Goal: Information Seeking & Learning: Learn about a topic

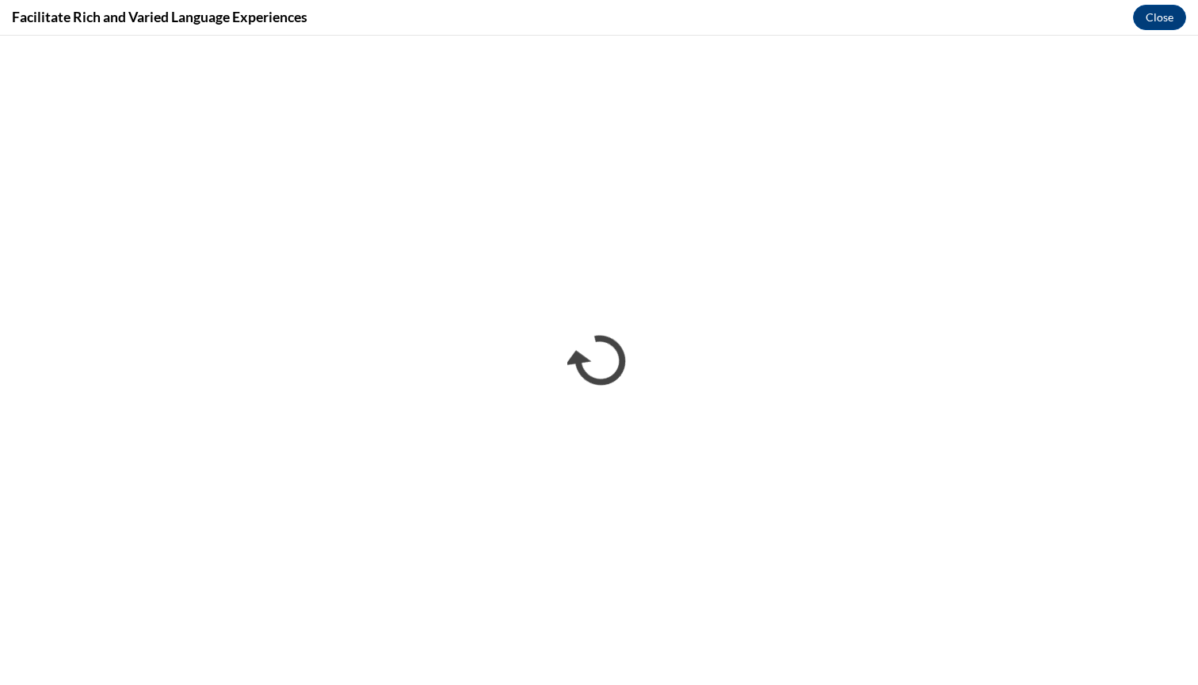
scroll to position [810, 0]
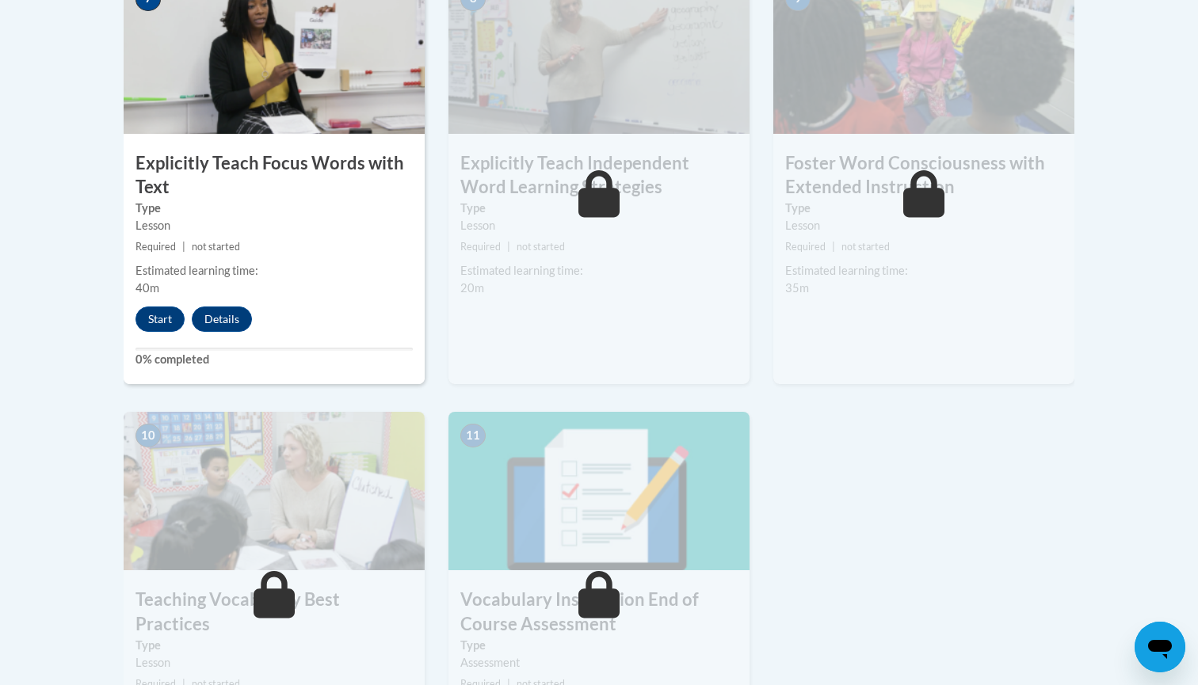
scroll to position [1491, 0]
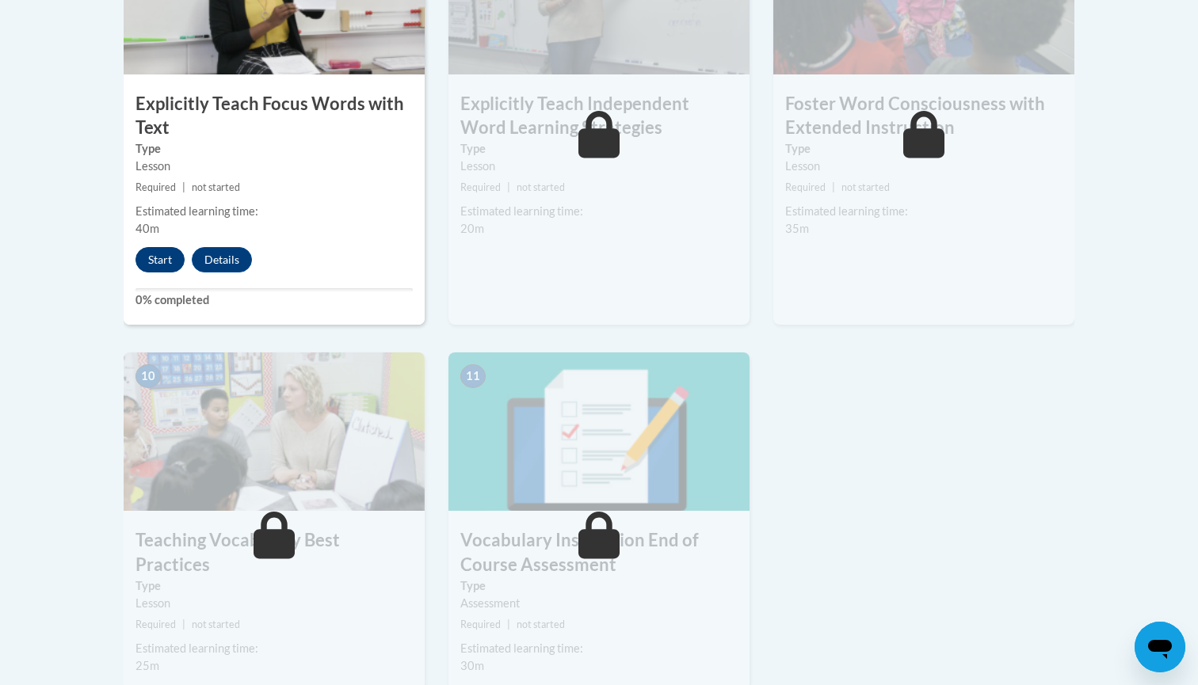
click at [165, 253] on button "Start" at bounding box center [159, 259] width 49 height 25
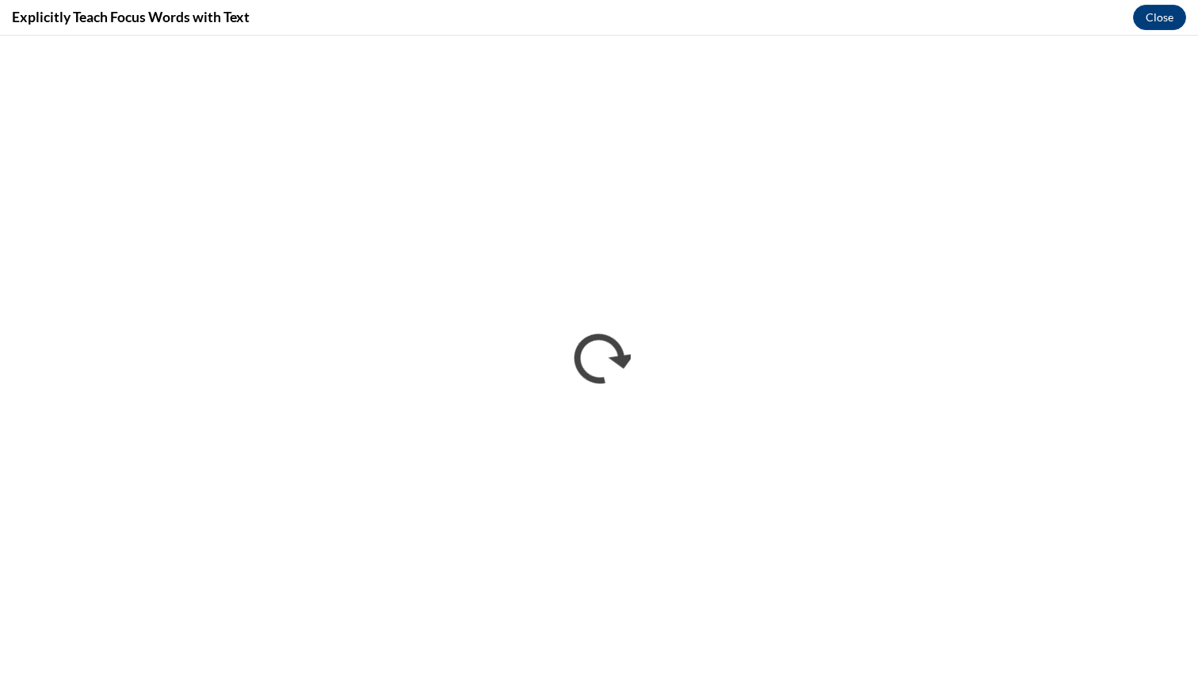
scroll to position [0, 0]
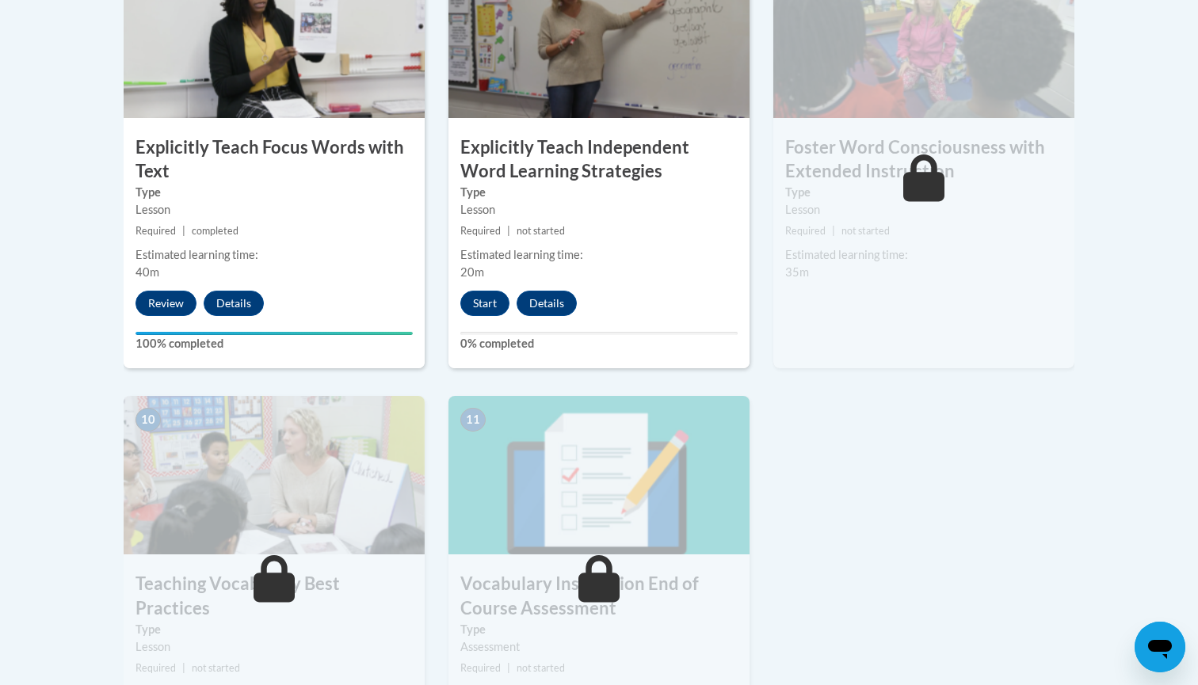
scroll to position [1447, 0]
click at [896, 223] on small "Required | not started" at bounding box center [923, 231] width 301 height 17
click at [470, 295] on button "Start" at bounding box center [484, 303] width 49 height 25
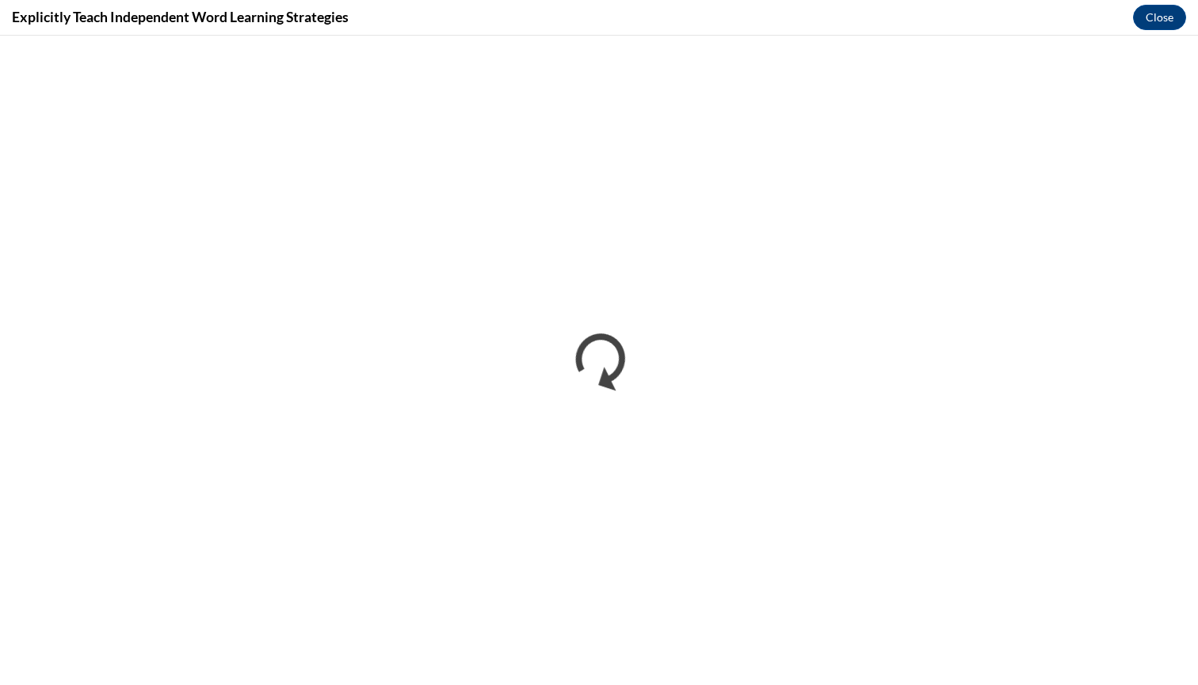
scroll to position [0, 0]
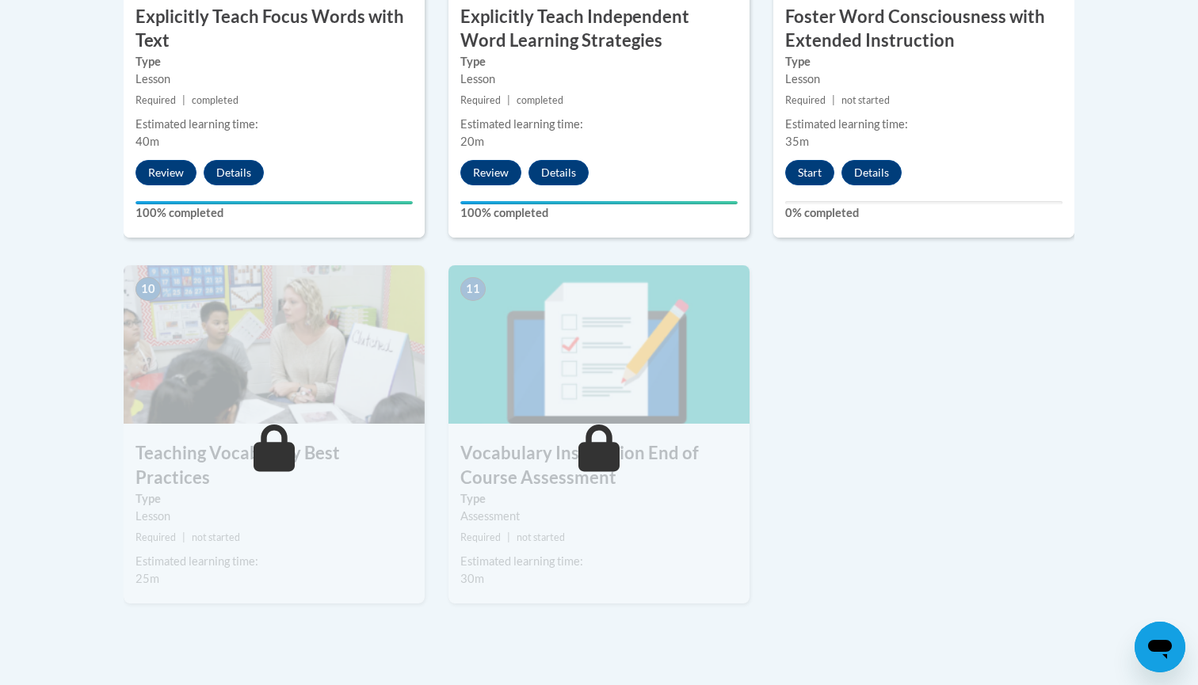
scroll to position [1579, 0]
click at [808, 170] on button "Start" at bounding box center [809, 171] width 49 height 25
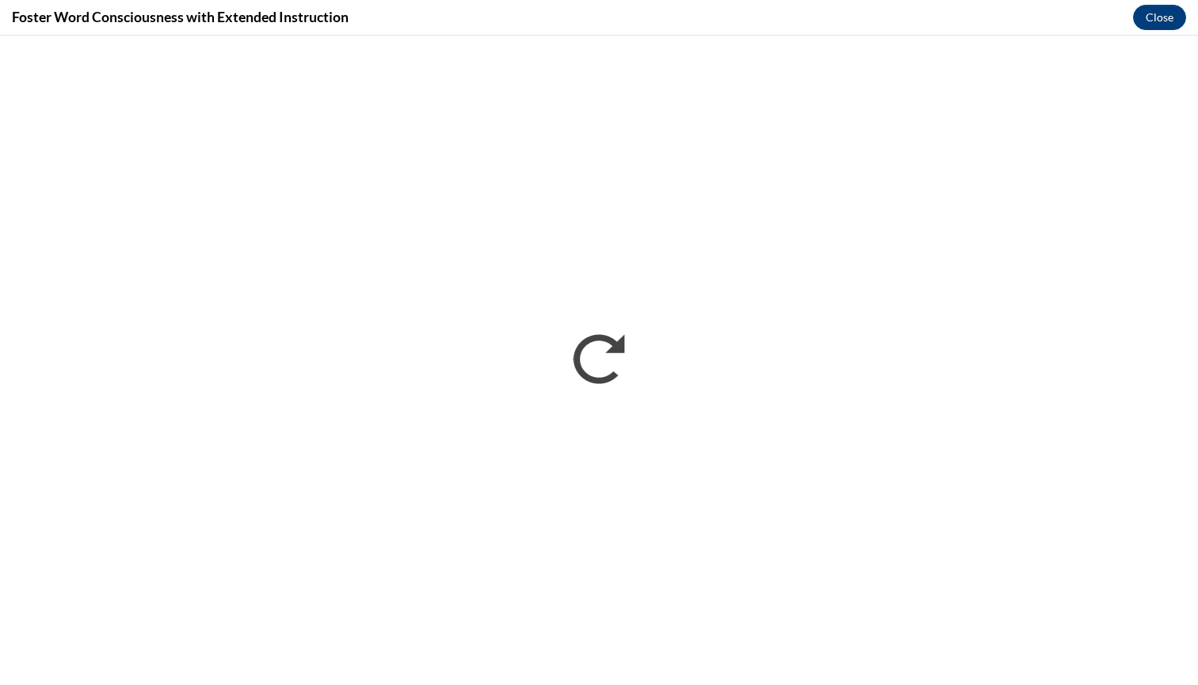
scroll to position [0, 0]
